Goal: Task Accomplishment & Management: Use online tool/utility

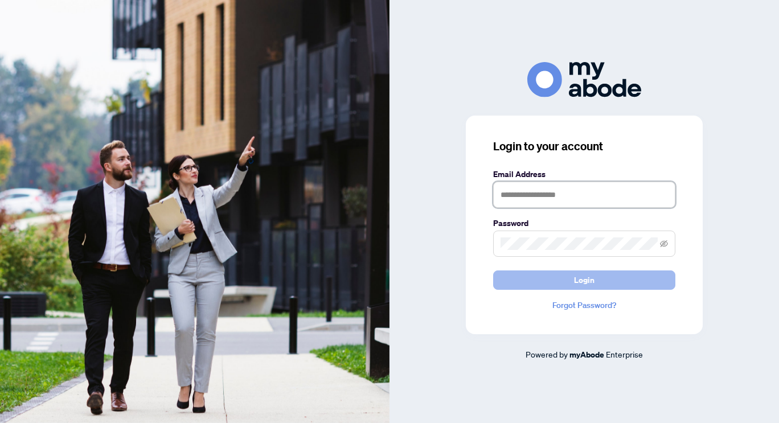
type input "**********"
click at [573, 279] on button "Login" at bounding box center [584, 280] width 182 height 19
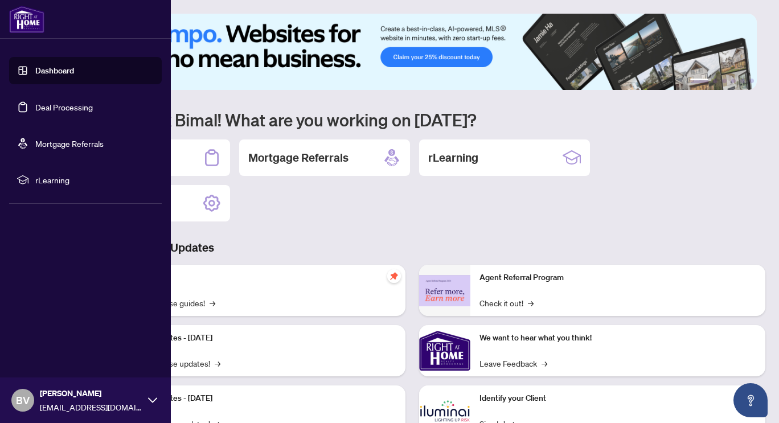
click at [35, 105] on link "Deal Processing" at bounding box center [64, 107] width 58 height 10
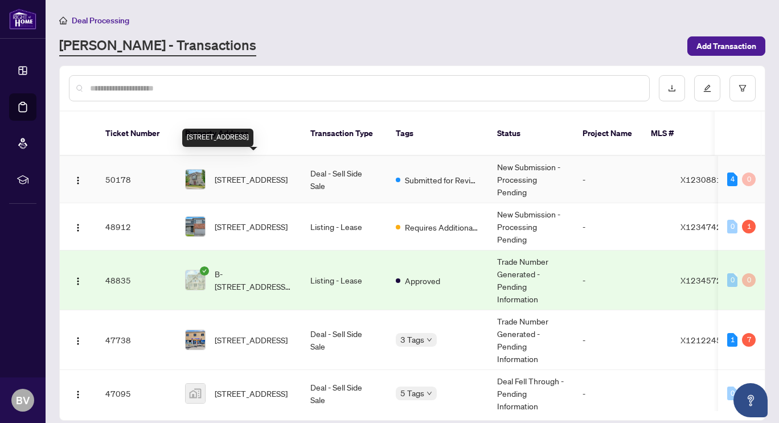
click at [267, 173] on span "674 Putney Cres, Ottawa, Ontario K2S 2N7, Canada" at bounding box center [251, 179] width 73 height 13
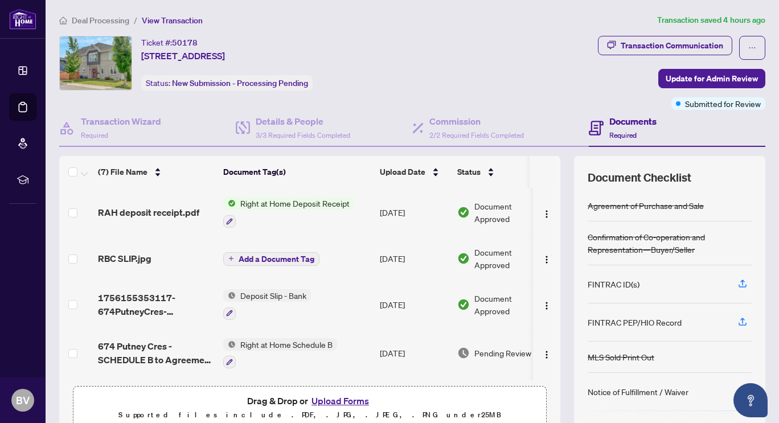
scroll to position [53, 0]
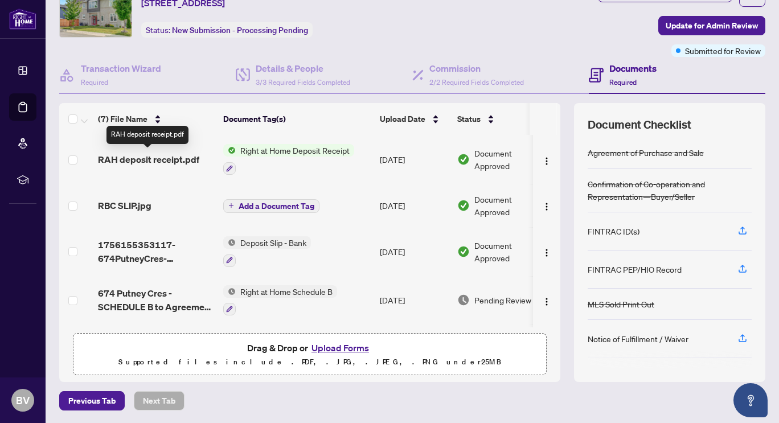
click at [167, 160] on span "RAH deposit receipt.pdf" at bounding box center [148, 160] width 101 height 14
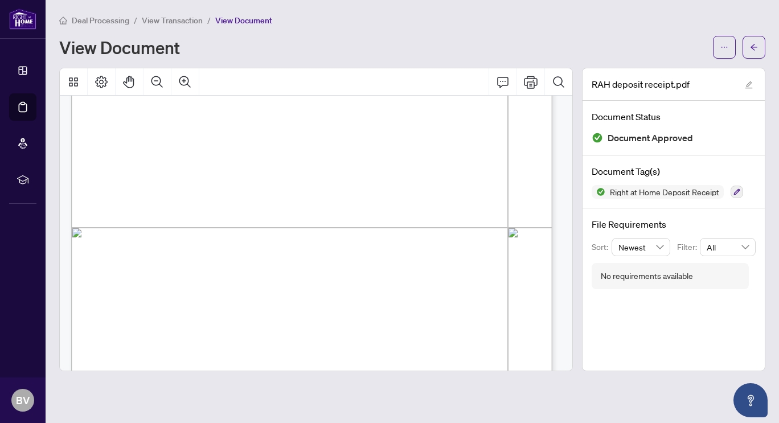
scroll to position [342, 0]
click at [726, 38] on span "button" at bounding box center [725, 47] width 8 height 18
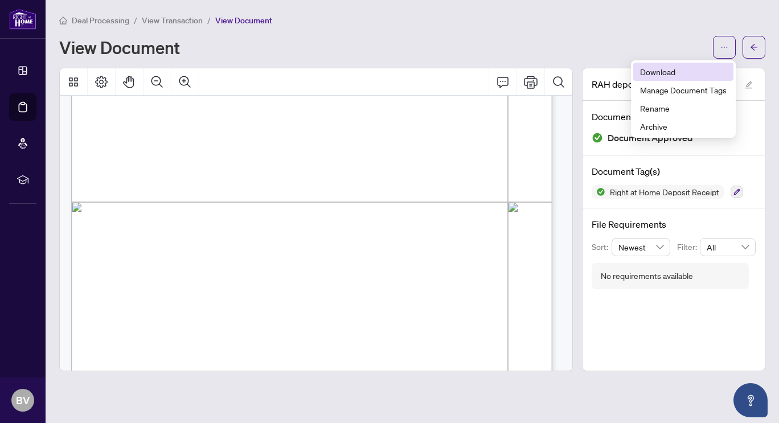
click at [666, 75] on span "Download" at bounding box center [683, 72] width 87 height 13
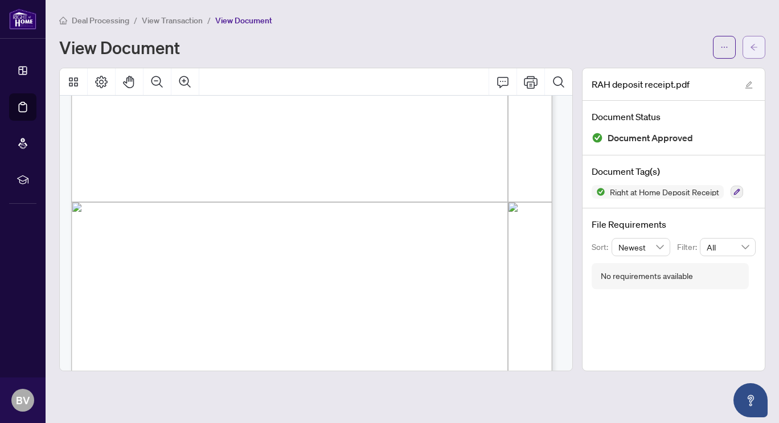
click at [749, 51] on button "button" at bounding box center [754, 47] width 23 height 23
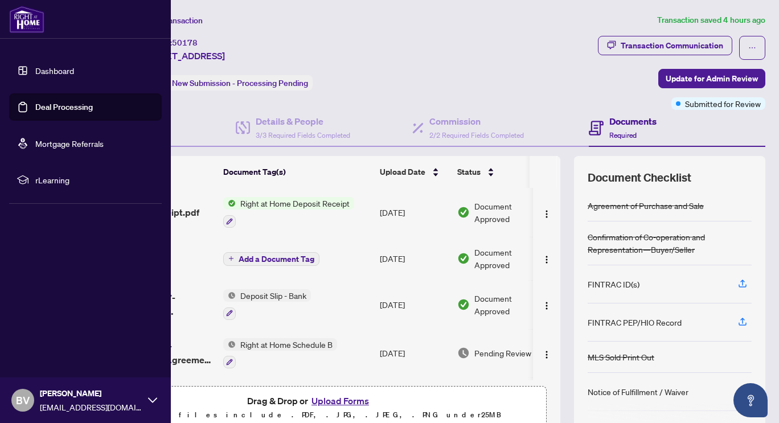
click at [40, 110] on link "Deal Processing" at bounding box center [64, 107] width 58 height 10
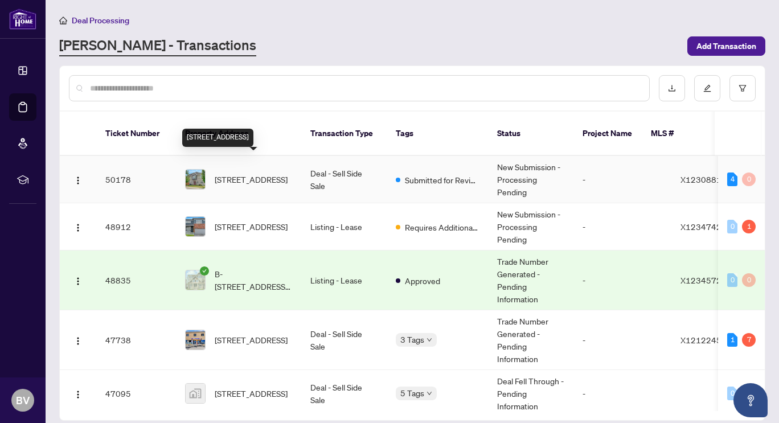
click at [287, 173] on span "674 Putney Cres, Ottawa, Ontario K2S 2N7, Canada" at bounding box center [251, 179] width 73 height 13
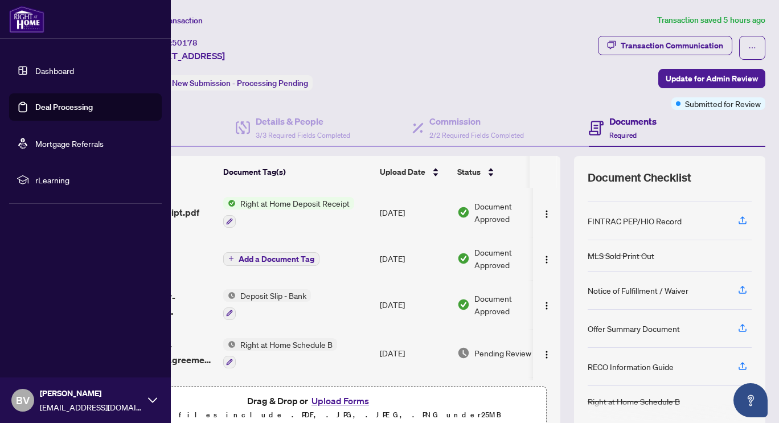
click at [39, 110] on link "Deal Processing" at bounding box center [64, 107] width 58 height 10
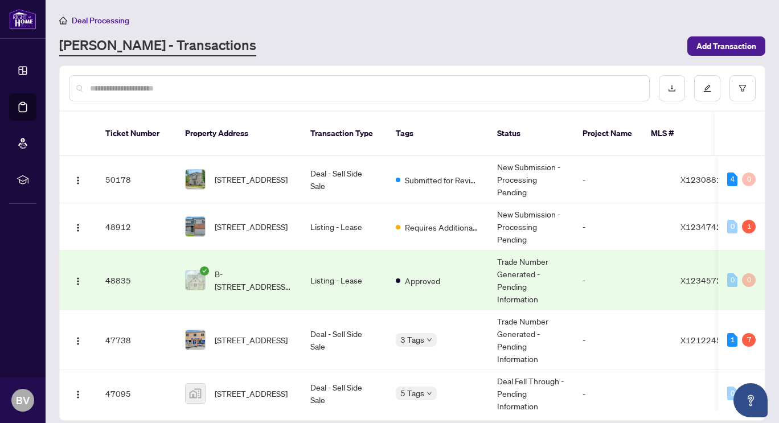
click at [363, 44] on div "RAHR - Transactions" at bounding box center [369, 46] width 621 height 21
